Goal: Task Accomplishment & Management: Manage account settings

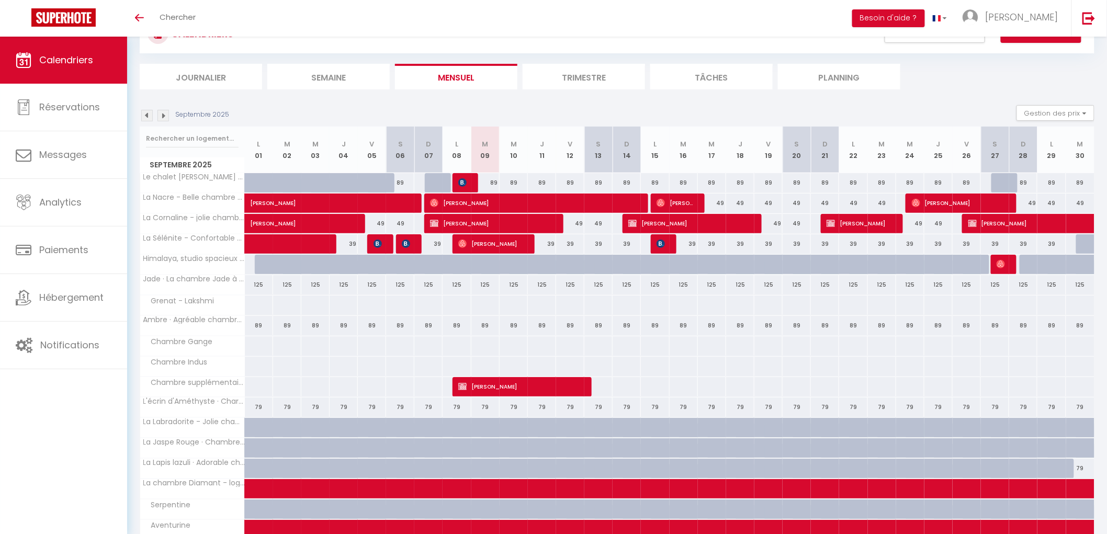
click at [485, 179] on div "89" at bounding box center [485, 182] width 28 height 19
type input "89"
type input "[DATE]"
type input "Mer 10 Septembre 2025"
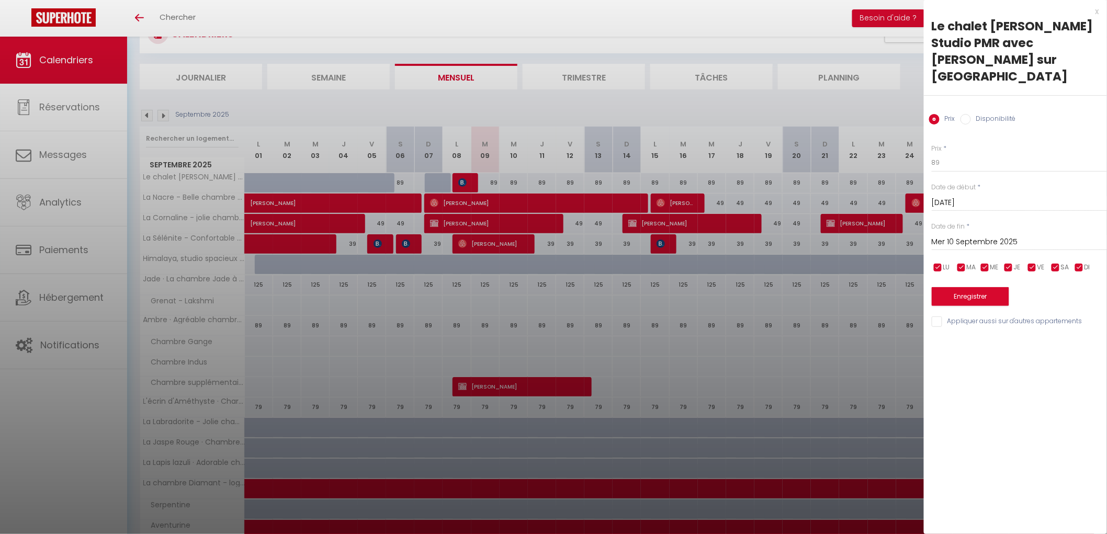
drag, startPoint x: 973, startPoint y: 97, endPoint x: 968, endPoint y: 105, distance: 8.7
click at [973, 114] on label "Disponibilité" at bounding box center [993, 120] width 45 height 12
click at [971, 114] on input "Disponibilité" at bounding box center [966, 119] width 10 height 10
radio input "true"
radio input "false"
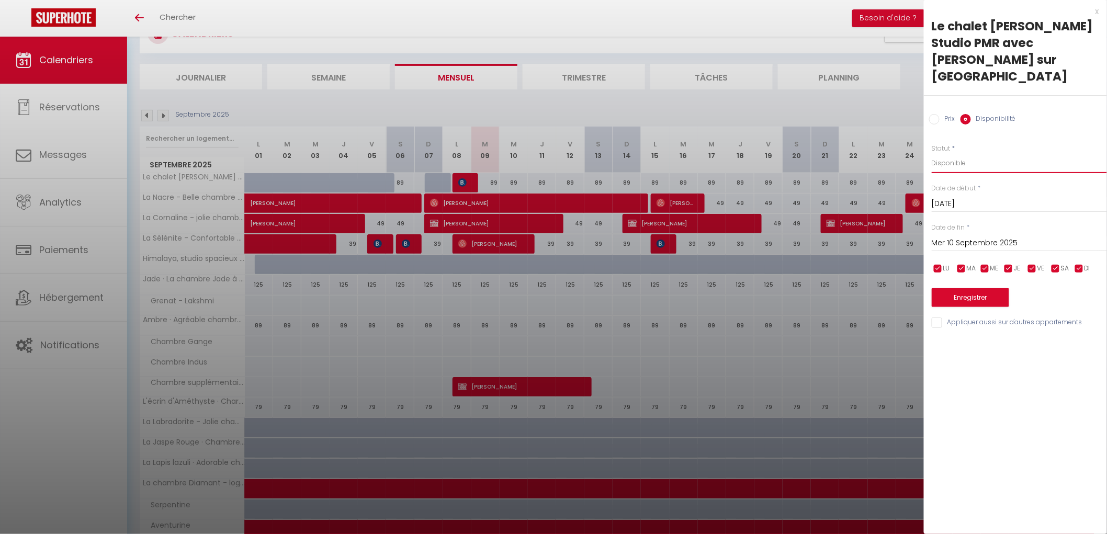
click at [953, 153] on select "Disponible Indisponible" at bounding box center [1019, 163] width 175 height 20
select select "0"
click at [932, 153] on select "Disponible Indisponible" at bounding box center [1019, 163] width 175 height 20
click at [961, 288] on button "Enregistrer" at bounding box center [970, 297] width 77 height 19
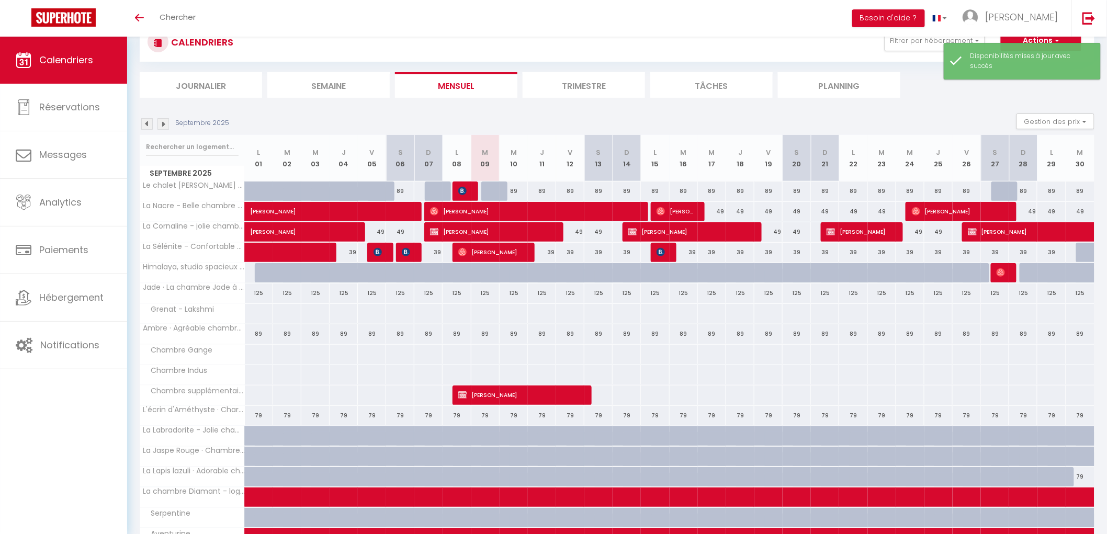
scroll to position [45, 0]
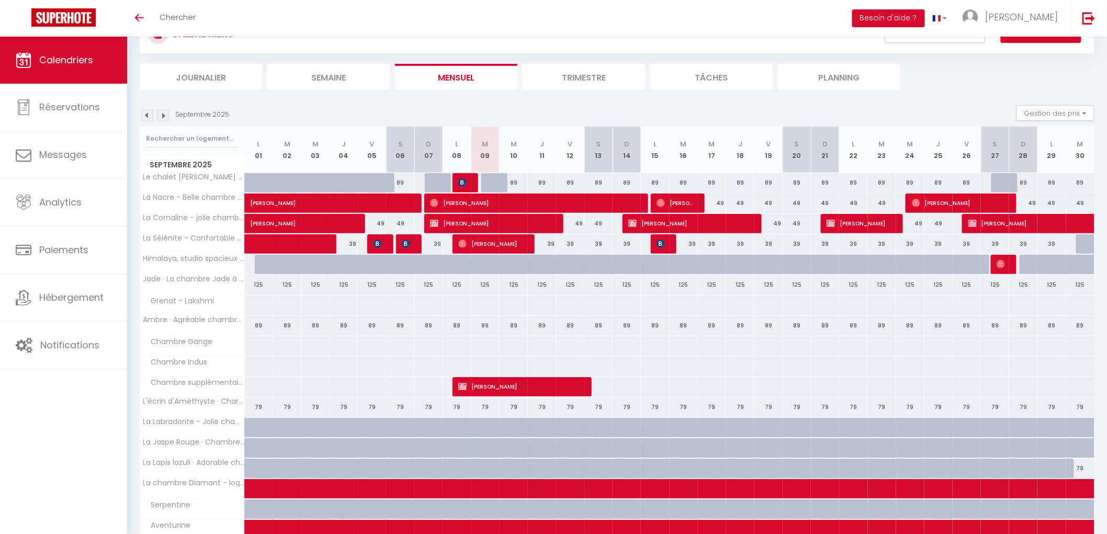
click at [576, 220] on div "49" at bounding box center [570, 223] width 28 height 19
select select "1"
type input "Ven 12 Septembre 2025"
type input "Sam 13 Septembre 2025"
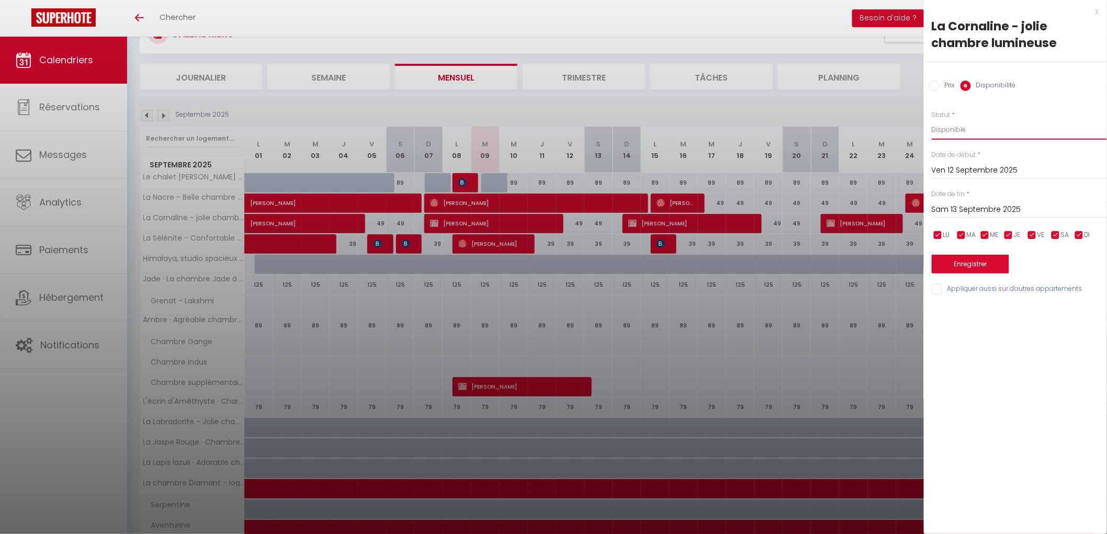
click at [944, 128] on select "Disponible Indisponible" at bounding box center [1019, 130] width 175 height 20
select select "0"
click at [932, 120] on select "Disponible Indisponible" at bounding box center [1019, 130] width 175 height 20
click at [951, 211] on input "Sam 13 Septembre 2025" at bounding box center [1019, 210] width 175 height 14
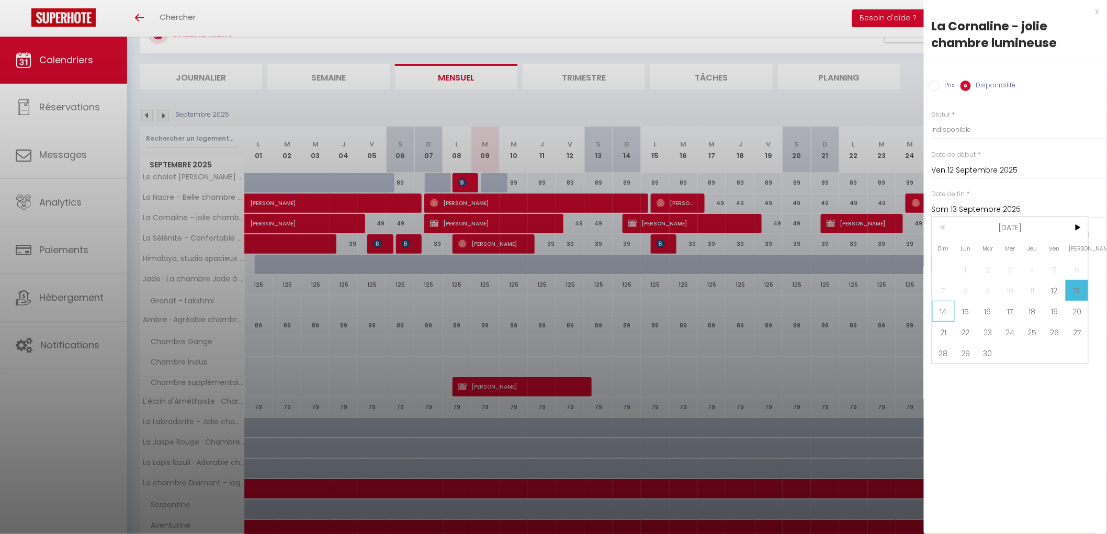
click at [945, 309] on span "14" at bounding box center [943, 311] width 22 height 21
type input "Dim 14 Septembre 2025"
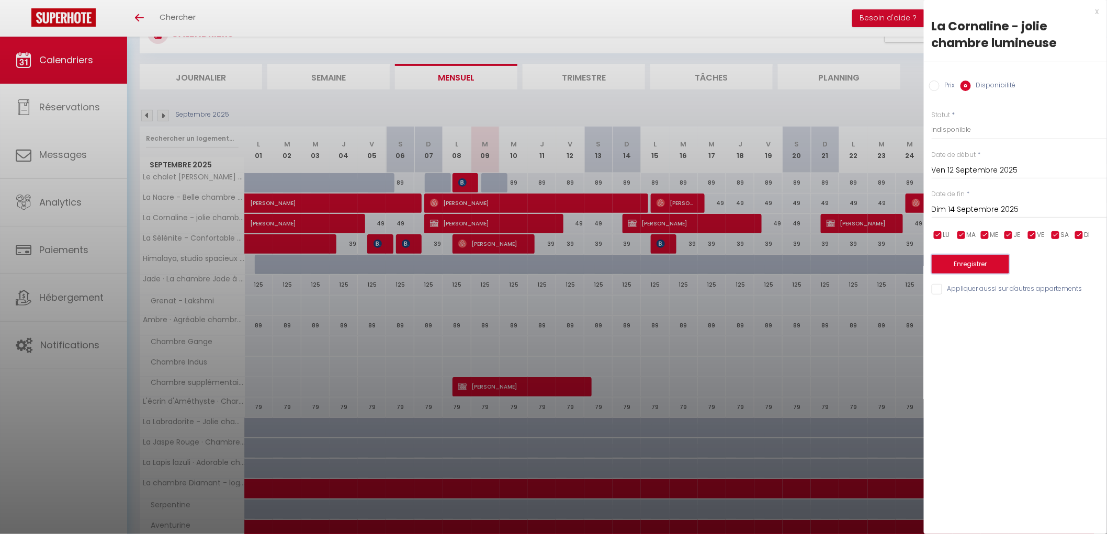
click at [966, 263] on button "Enregistrer" at bounding box center [970, 264] width 77 height 19
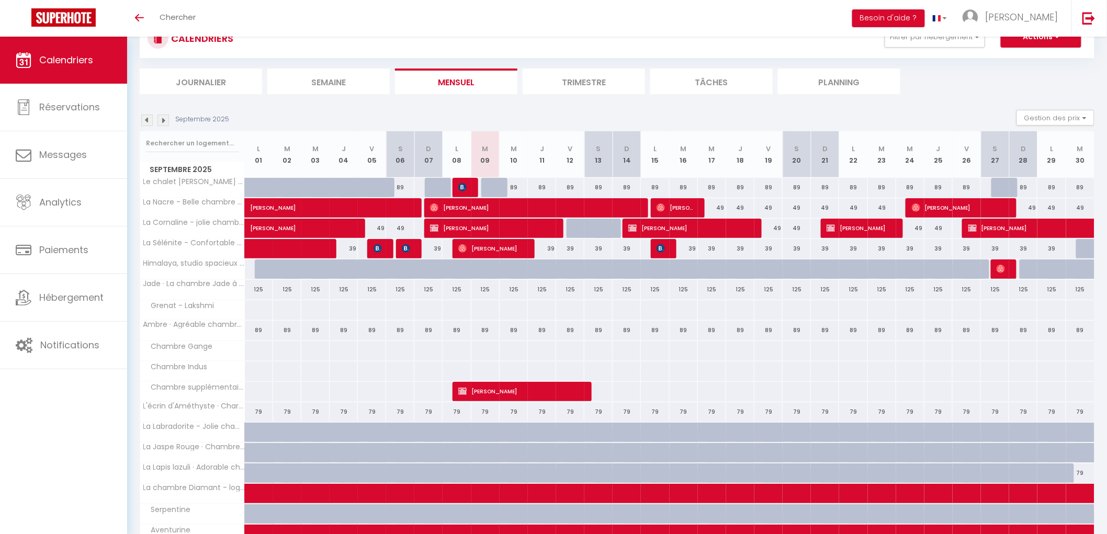
scroll to position [0, 0]
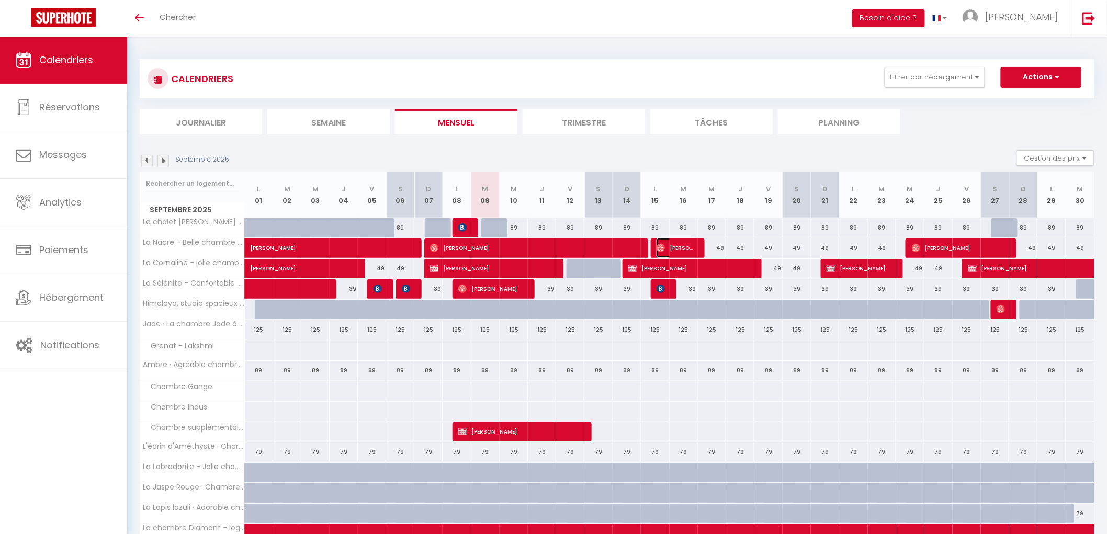
click at [668, 247] on span "[PERSON_NAME]" at bounding box center [676, 248] width 38 height 20
select select "OK"
select select "0"
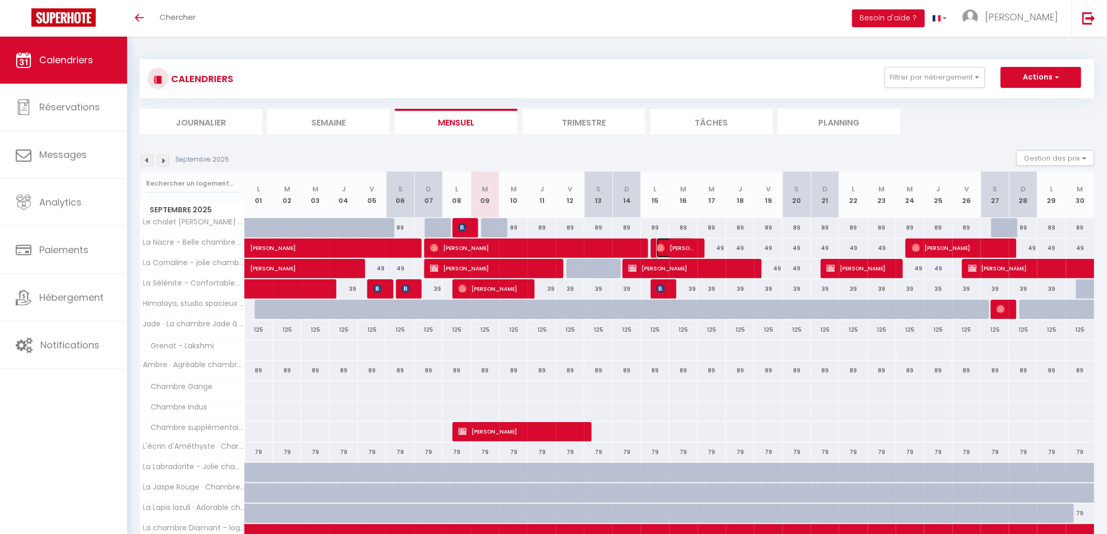
select select "1"
select select
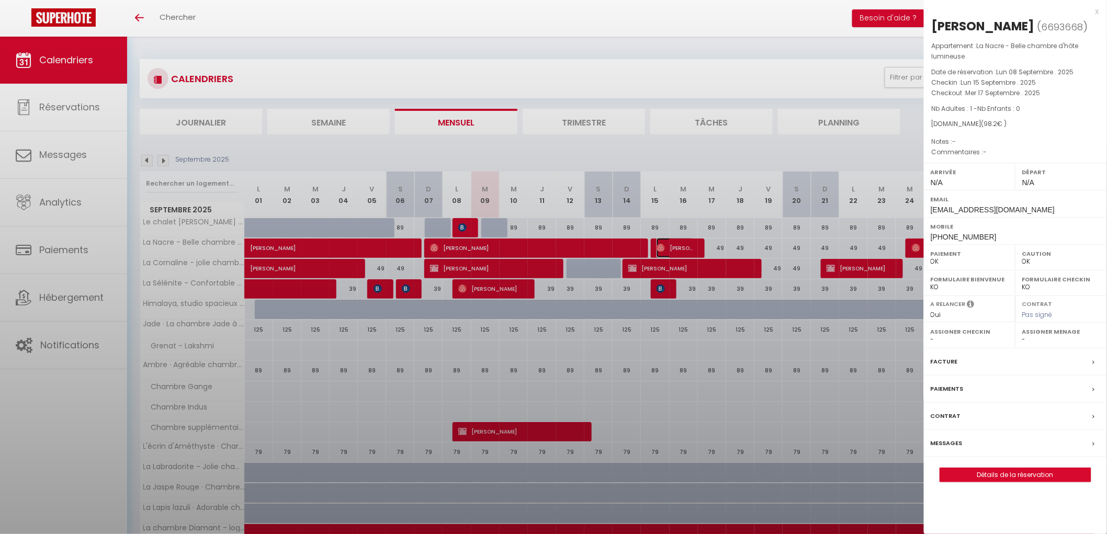
select select "38220"
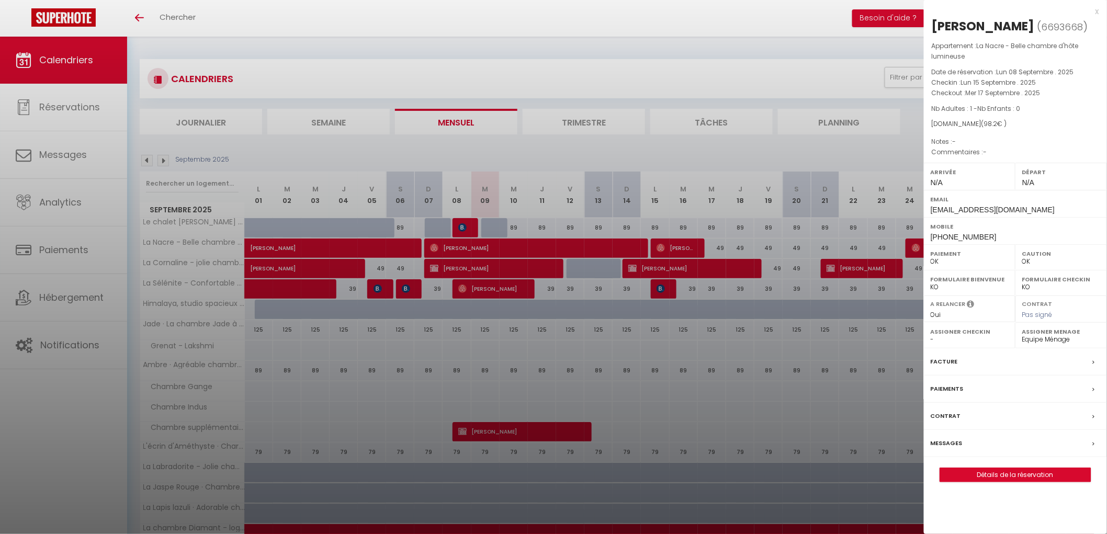
click at [663, 243] on div at bounding box center [553, 267] width 1107 height 534
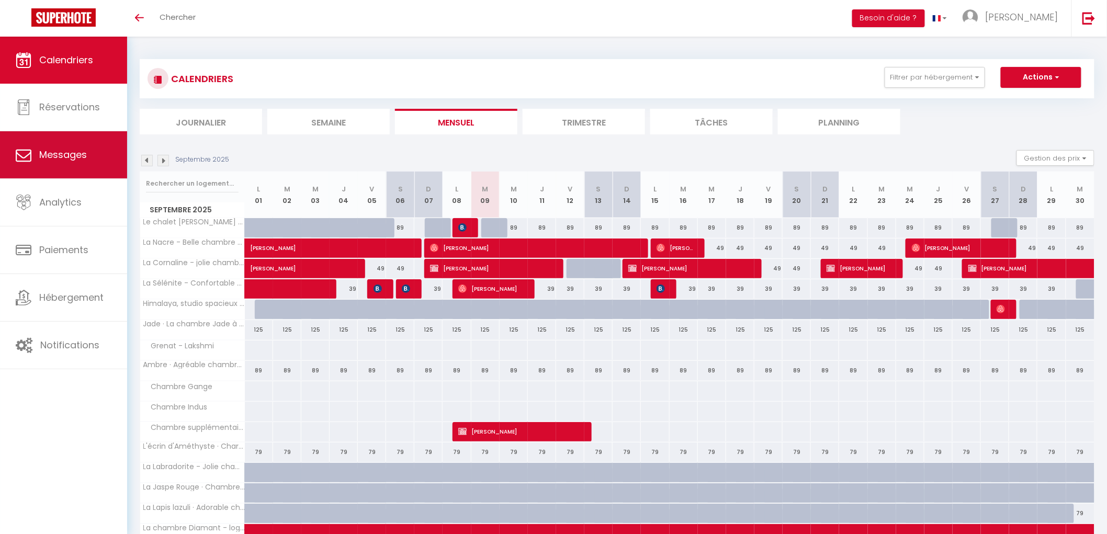
click at [84, 152] on span "Messages" at bounding box center [63, 154] width 48 height 13
select select "message"
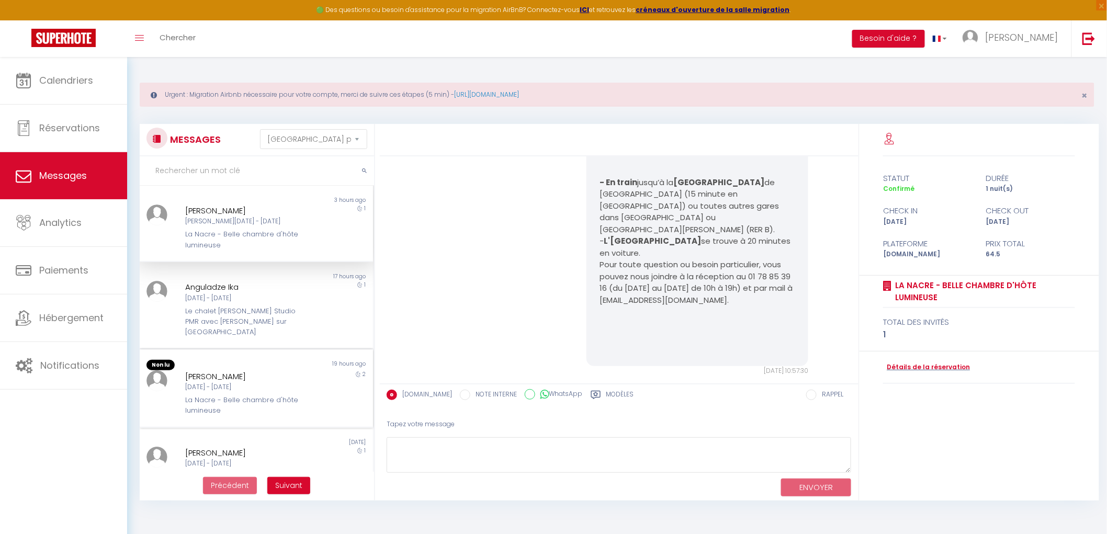
click at [289, 395] on div "La Nacre - Belle chambre d'hôte lumineuse" at bounding box center [246, 405] width 122 height 21
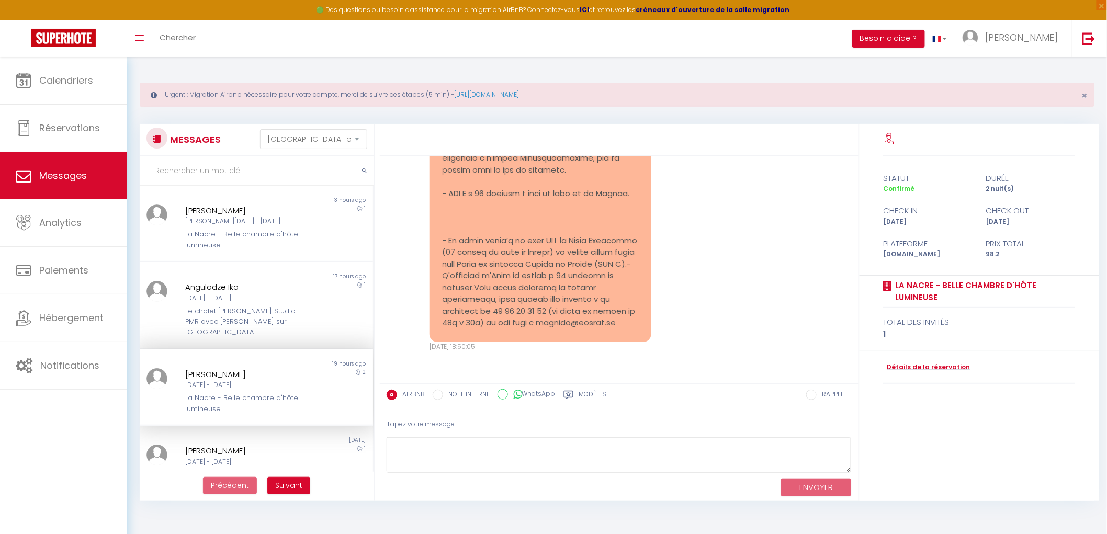
scroll to position [938, 0]
click at [283, 312] on div "Le chalet [PERSON_NAME] Studio PMR avec [PERSON_NAME] sur [GEOGRAPHIC_DATA]" at bounding box center [246, 322] width 122 height 32
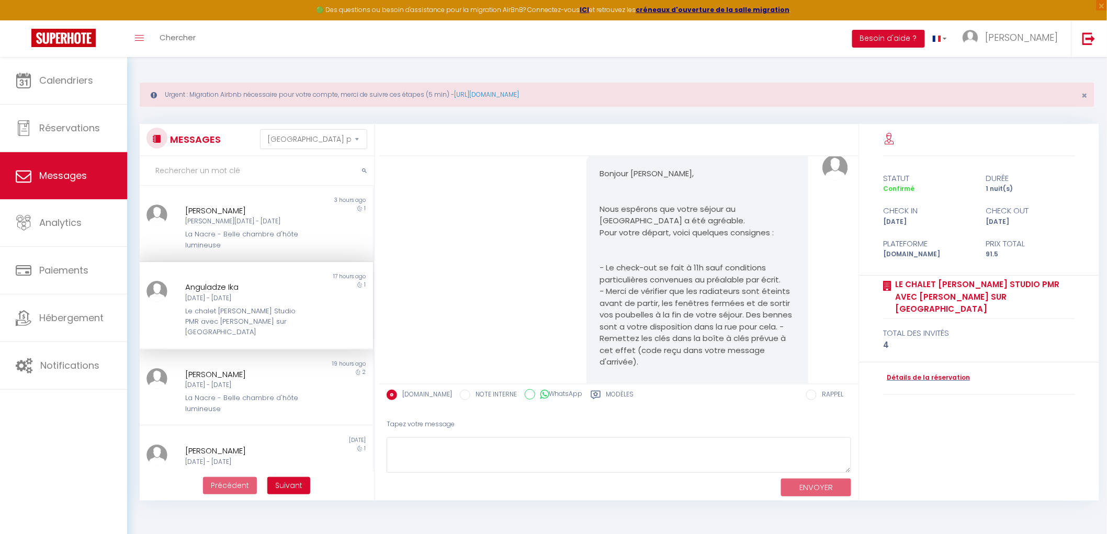
scroll to position [2497, 0]
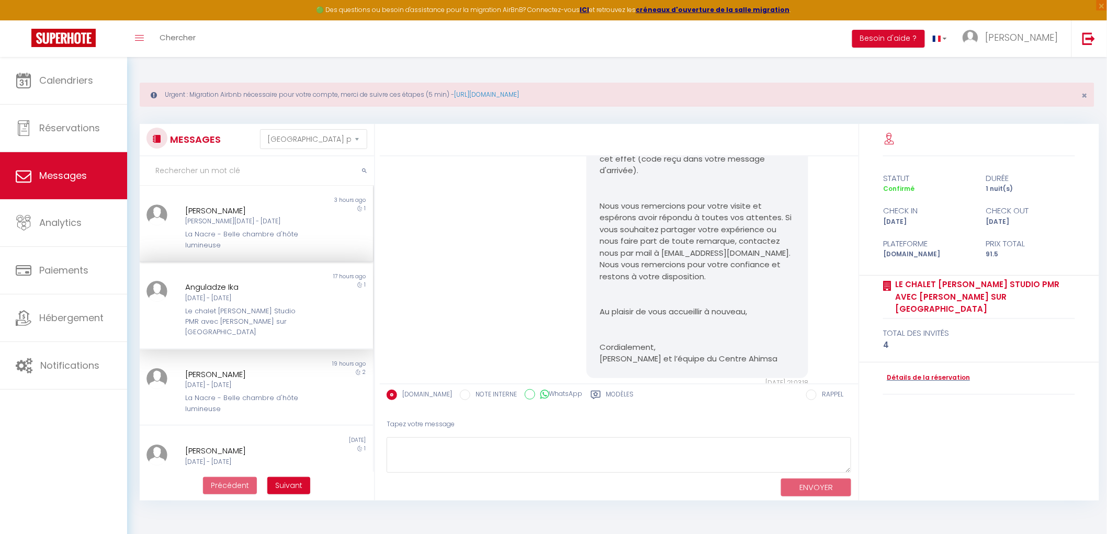
click at [270, 245] on div "La Nacre - Belle chambre d'hôte lumineuse" at bounding box center [246, 239] width 122 height 21
